Goal: Task Accomplishment & Management: Use online tool/utility

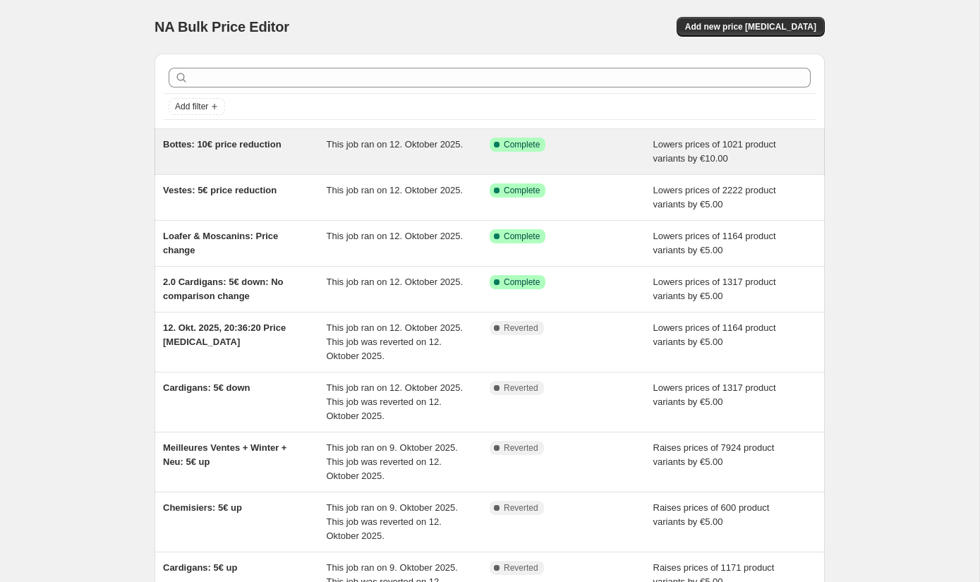
click at [600, 143] on div "Success Complete Complete" at bounding box center [560, 145] width 142 height 14
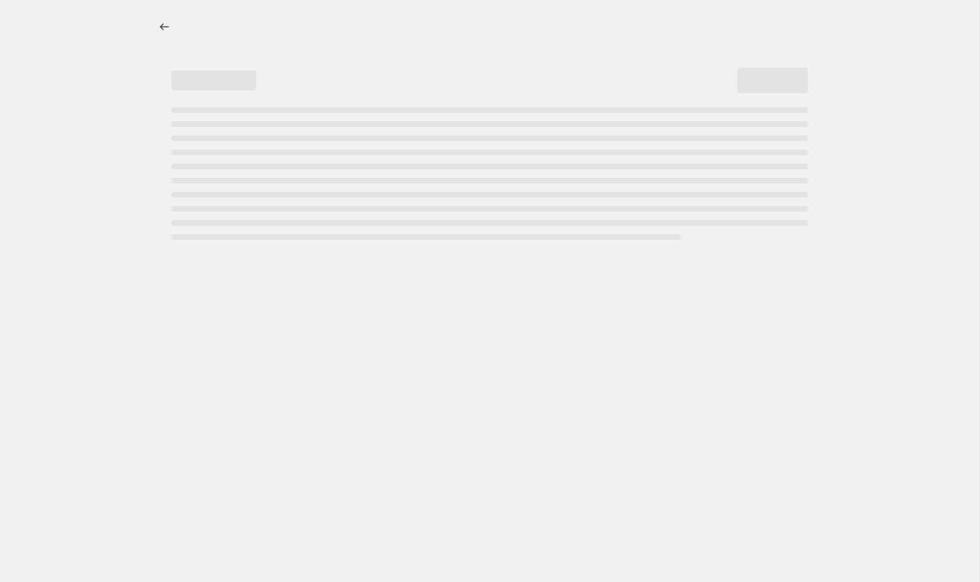
select select "by"
select select "no_change"
select select "collection"
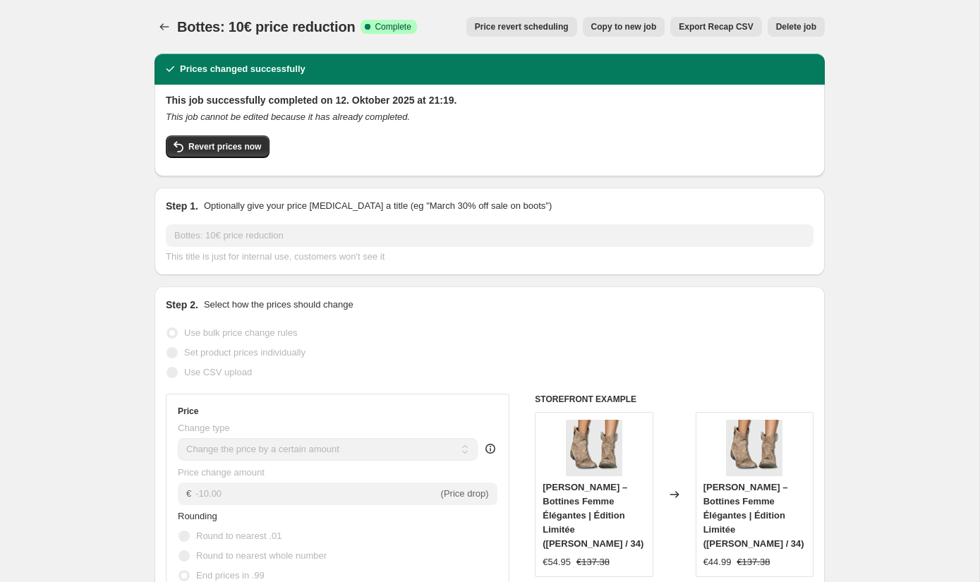
click at [647, 26] on span "Copy to new job" at bounding box center [624, 26] width 66 height 11
select select "by"
select select "no_change"
select select "collection"
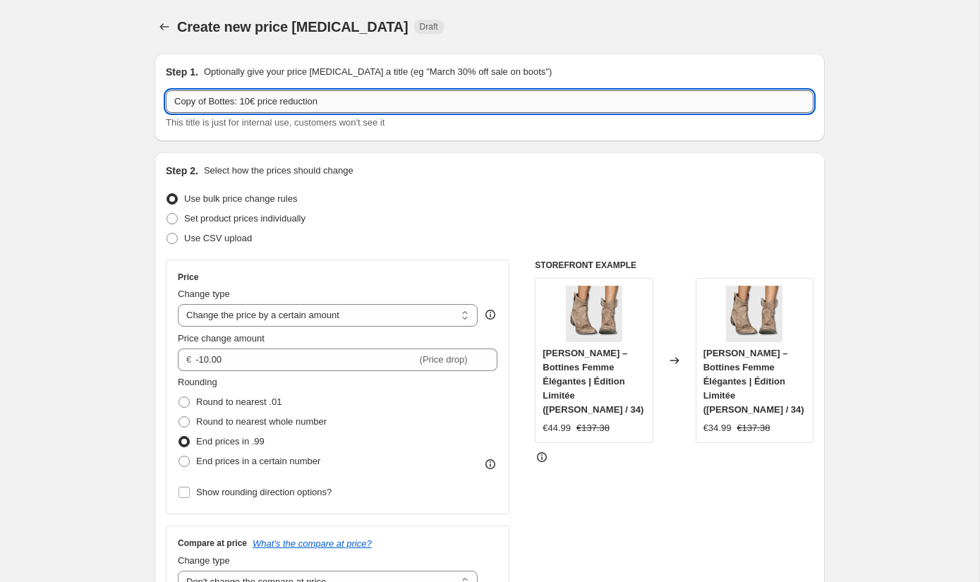
click at [221, 104] on input "Copy of Bottes: 10€ price reduction" at bounding box center [489, 101] width 647 height 23
type input "Blouses: 10€ price reduction"
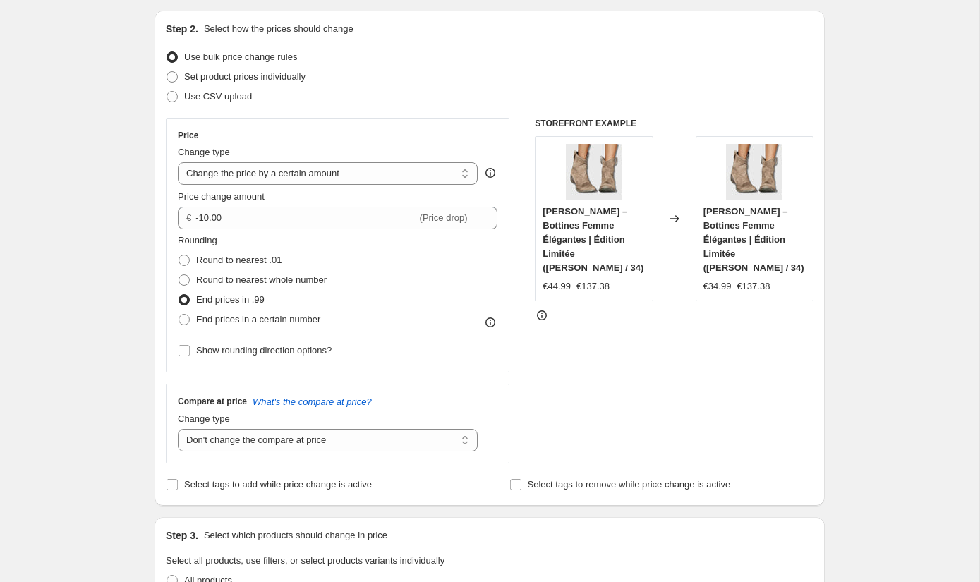
scroll to position [136, 0]
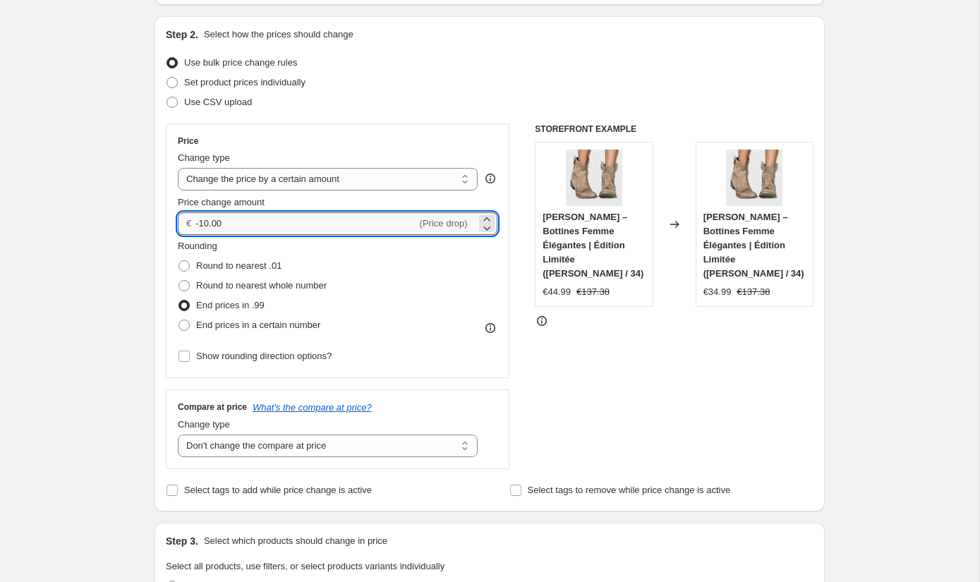
click at [208, 225] on input "-10.00" at bounding box center [305, 223] width 221 height 23
type input "-5.00"
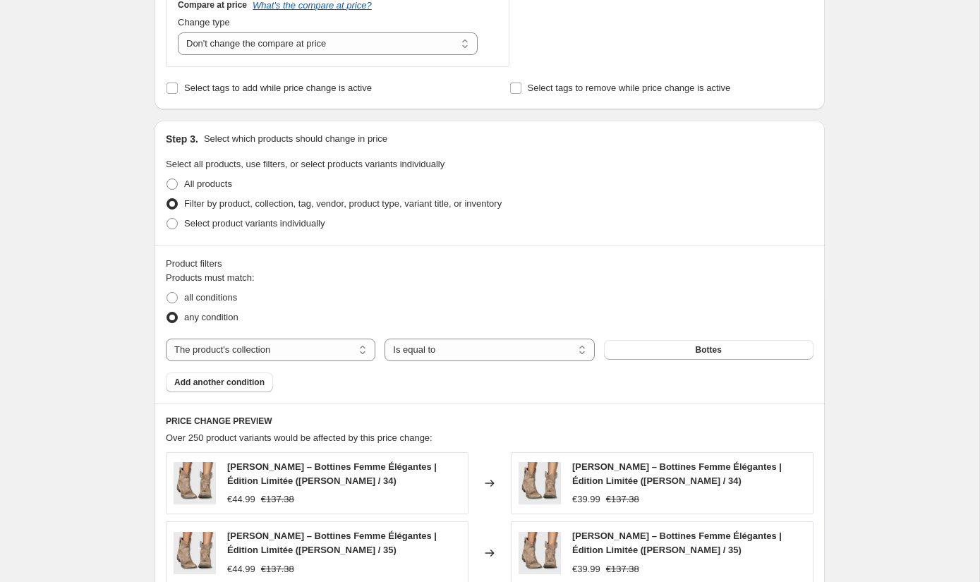
scroll to position [568, 0]
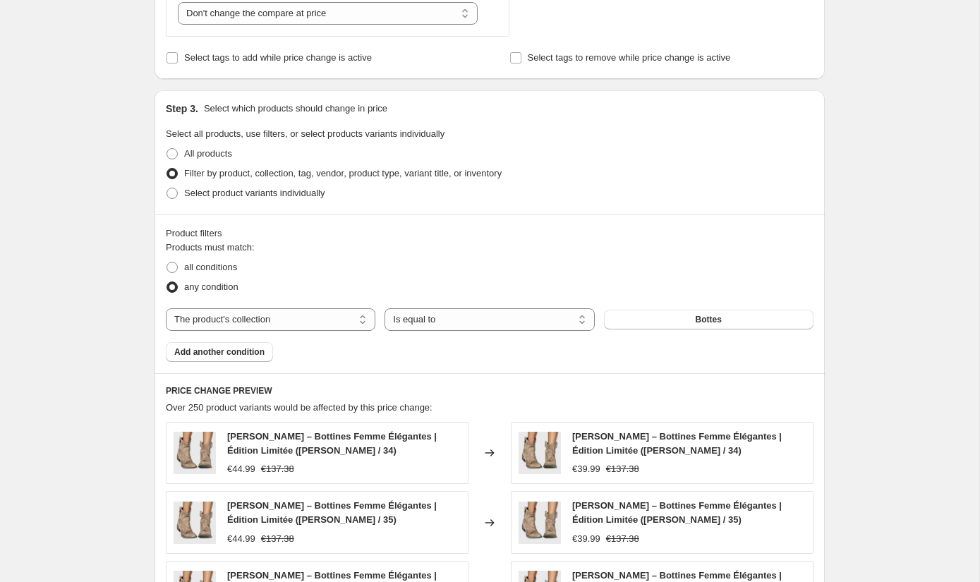
click at [646, 331] on div "Products must match: all conditions any condition The product The product's col…" at bounding box center [489, 301] width 647 height 121
click at [647, 324] on button "Bottes" at bounding box center [708, 320] width 209 height 20
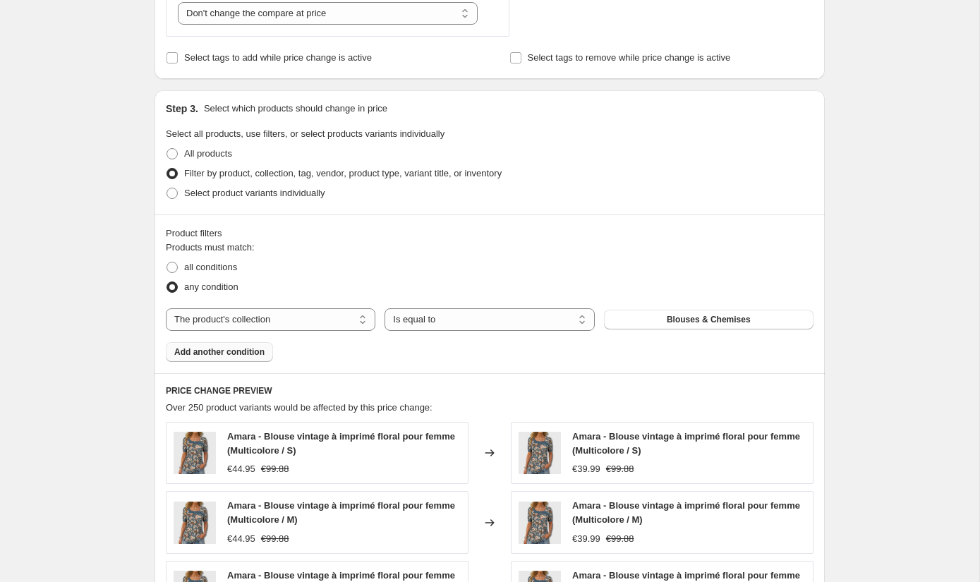
click at [227, 349] on span "Add another condition" at bounding box center [219, 351] width 90 height 11
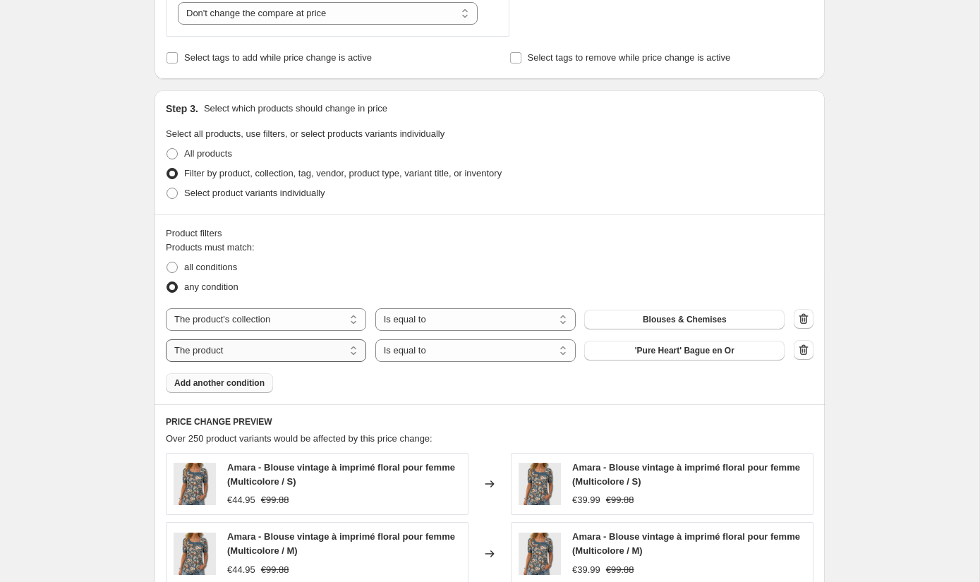
click at [299, 348] on select "The product The product's collection The product's tag The product's vendor The…" at bounding box center [266, 350] width 200 height 23
select select "collection"
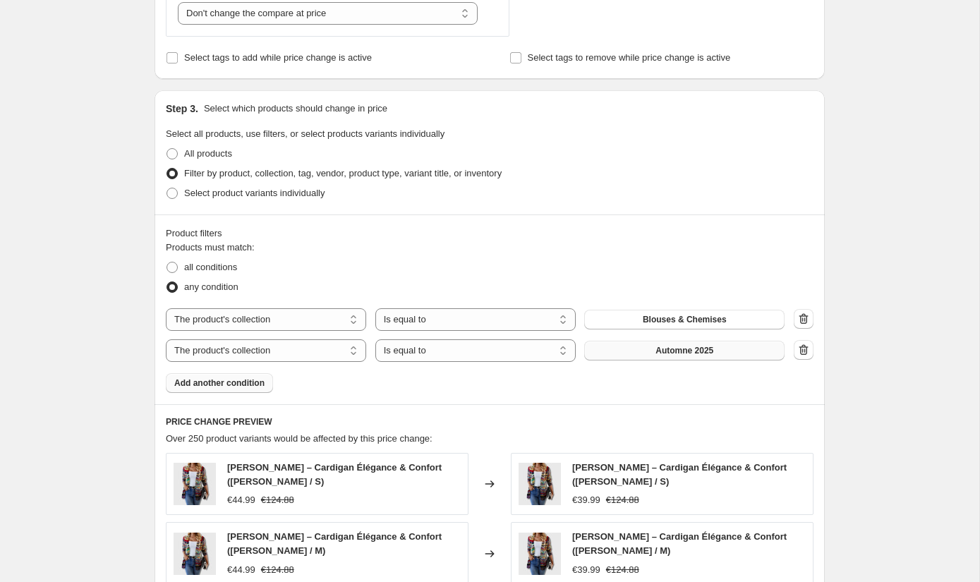
click at [618, 350] on button "Automne 2025" at bounding box center [684, 351] width 200 height 20
click at [805, 350] on icon "button" at bounding box center [803, 350] width 14 height 14
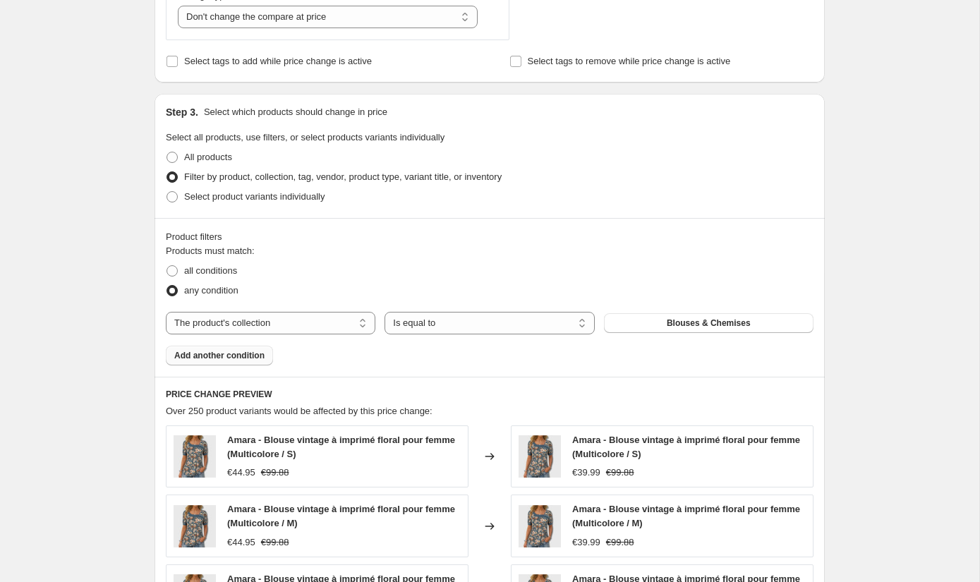
scroll to position [1007, 0]
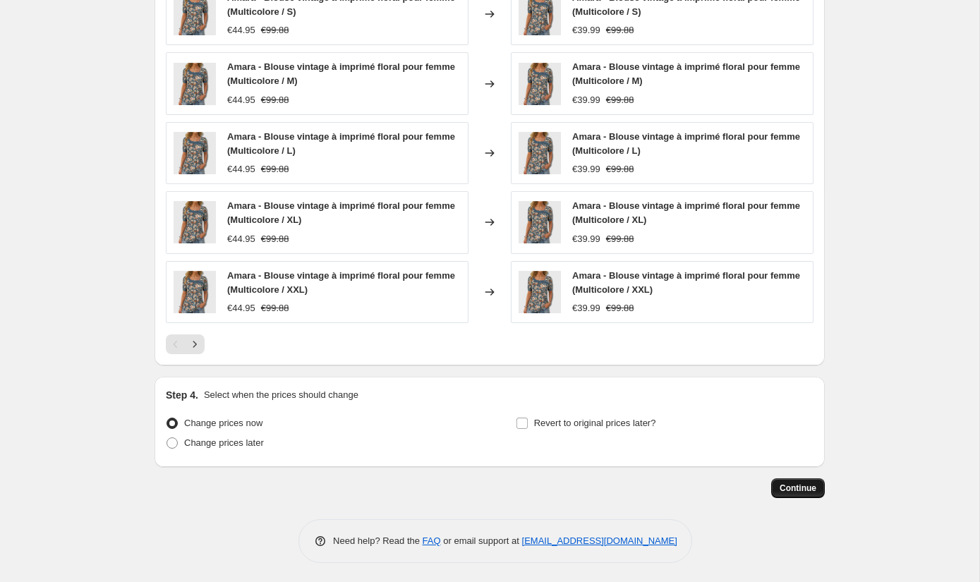
click at [784, 483] on span "Continue" at bounding box center [797, 487] width 37 height 11
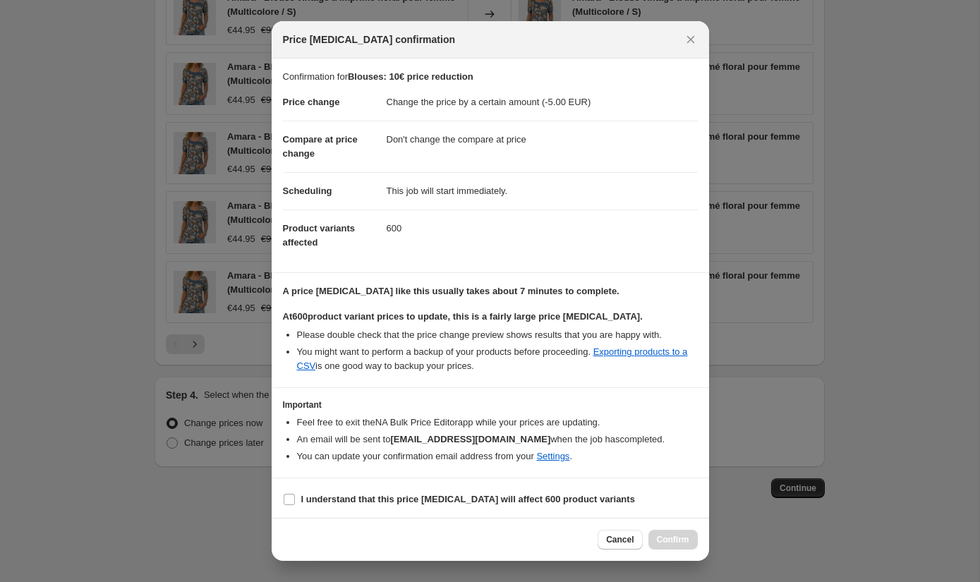
scroll to position [1, 0]
click at [458, 491] on span "I understand that this price [MEDICAL_DATA] will affect 600 product variants" at bounding box center [468, 498] width 334 height 14
click at [295, 492] on input "I understand that this price [MEDICAL_DATA] will affect 600 product variants" at bounding box center [289, 497] width 11 height 11
checkbox input "true"
click at [659, 538] on span "Confirm" at bounding box center [673, 539] width 32 height 11
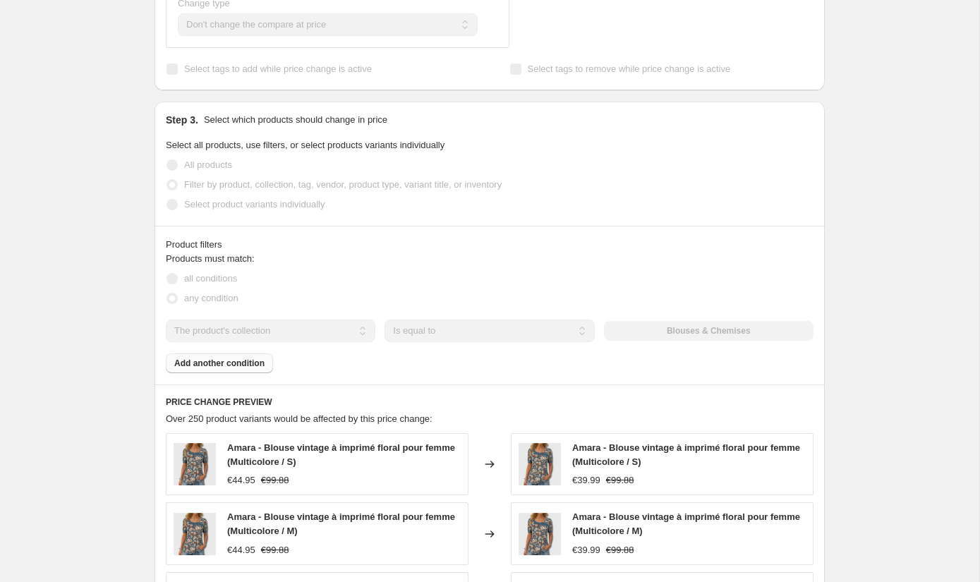
scroll to position [637, 0]
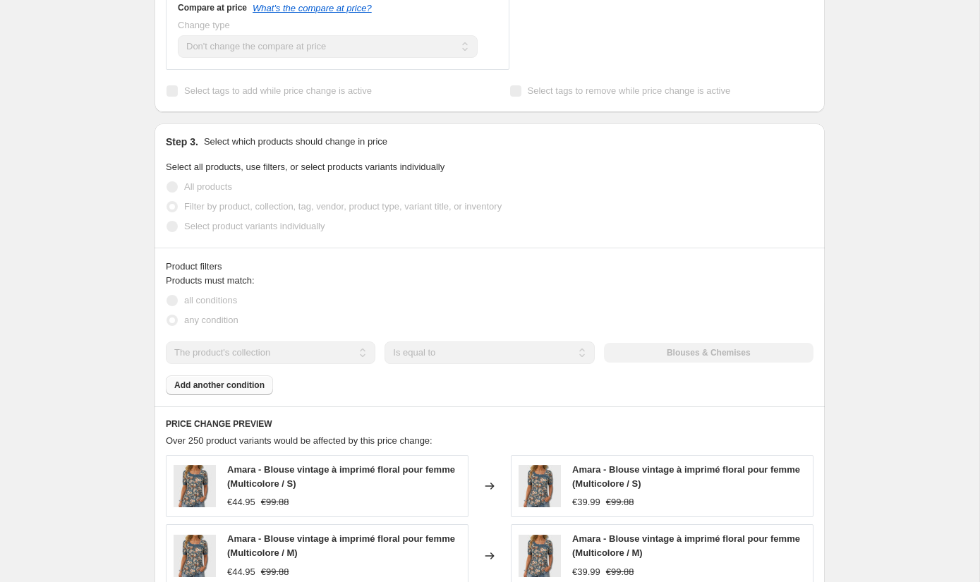
select select "by"
select select "no_change"
select select "collection"
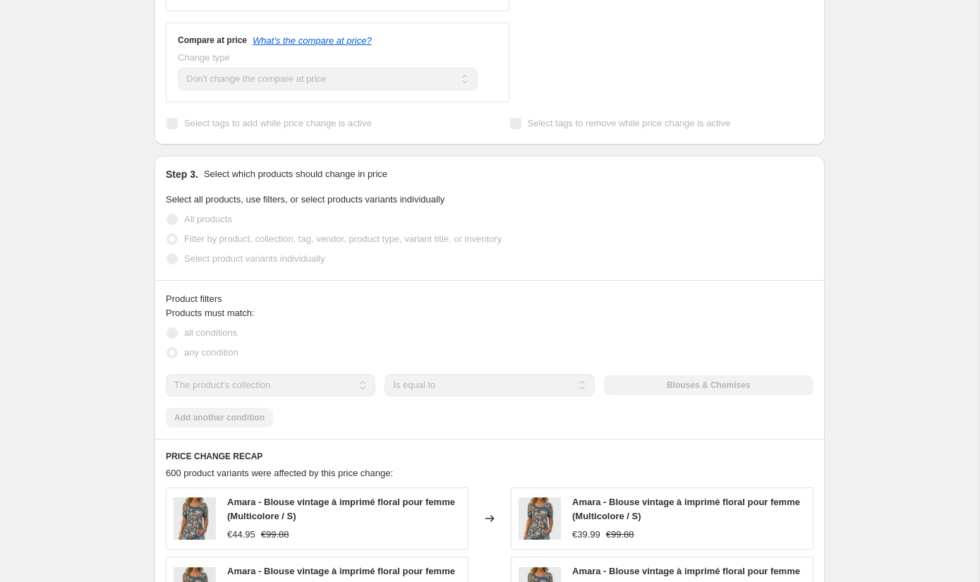
scroll to position [0, 0]
